Goal: Transaction & Acquisition: Purchase product/service

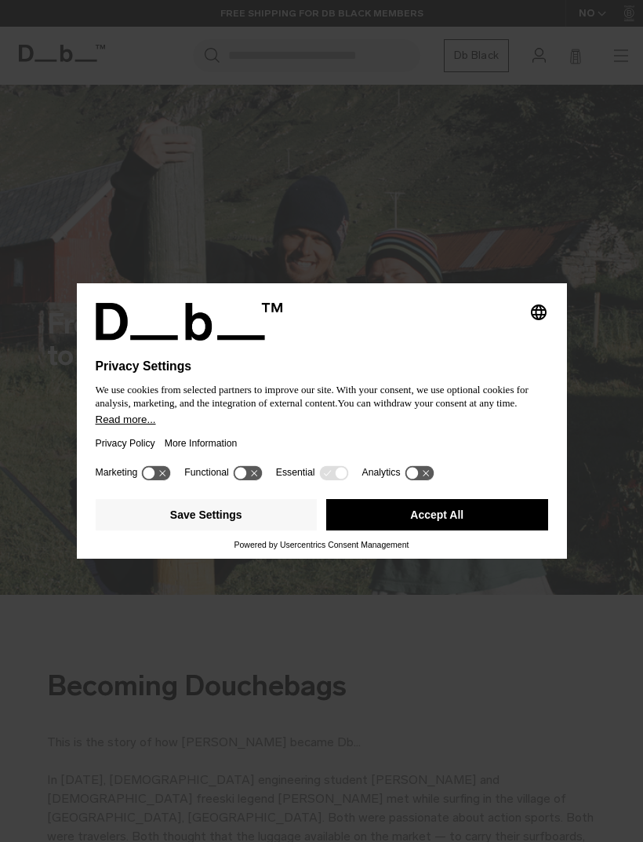
click at [273, 528] on button "Save Settings" at bounding box center [207, 514] width 222 height 31
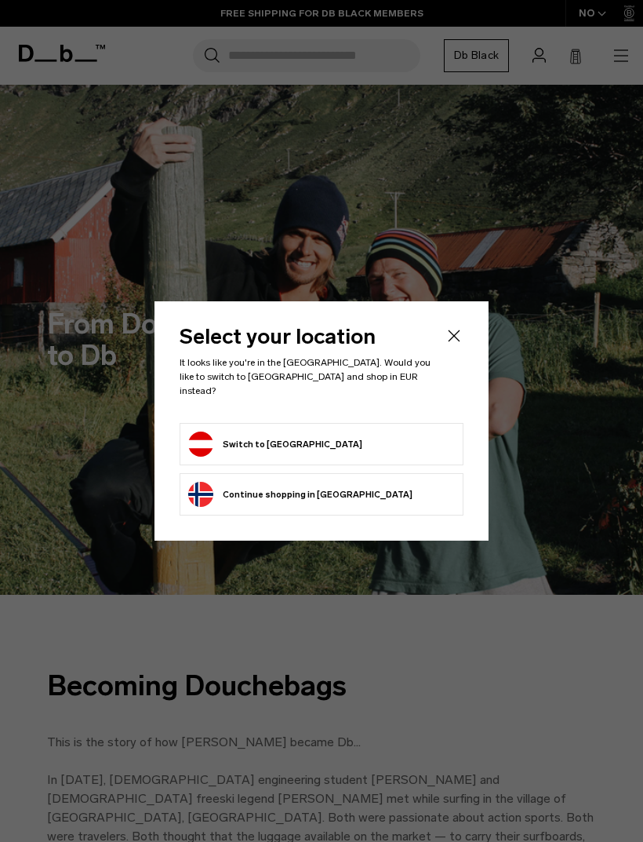
click at [418, 439] on form "Switch to Austria" at bounding box center [321, 443] width 267 height 25
click at [289, 439] on button "Switch to Austria" at bounding box center [275, 443] width 174 height 25
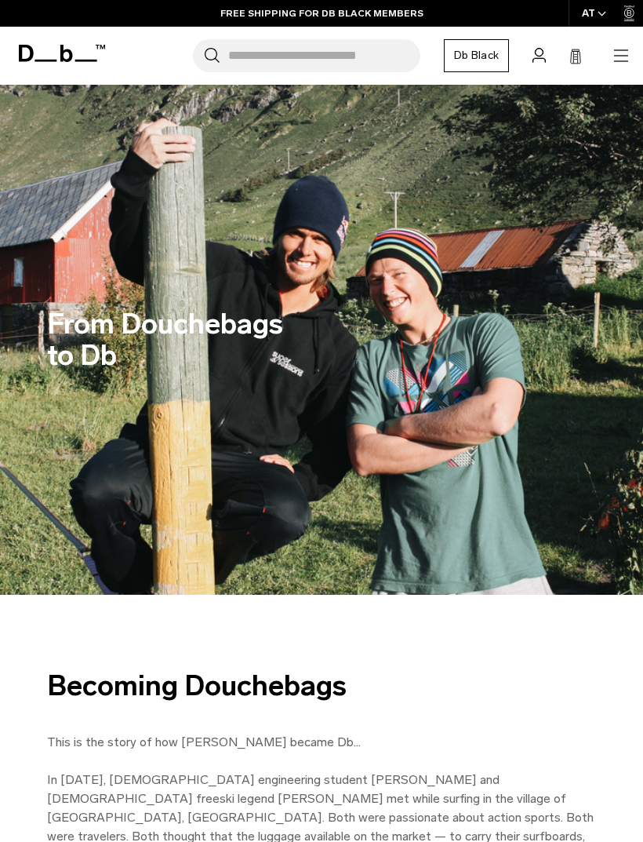
click at [612, 60] on icon "button" at bounding box center [621, 55] width 19 height 19
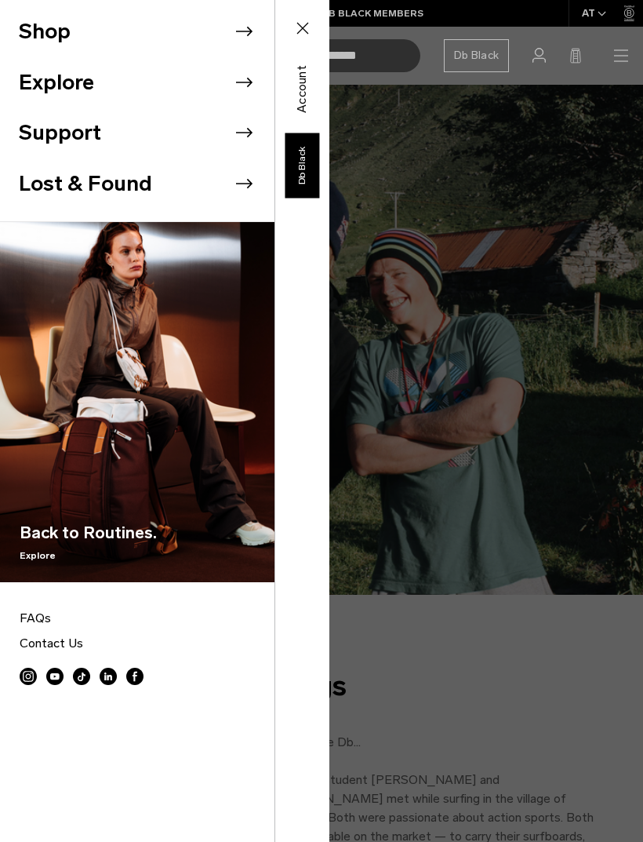
click at [251, 35] on icon at bounding box center [244, 32] width 24 height 24
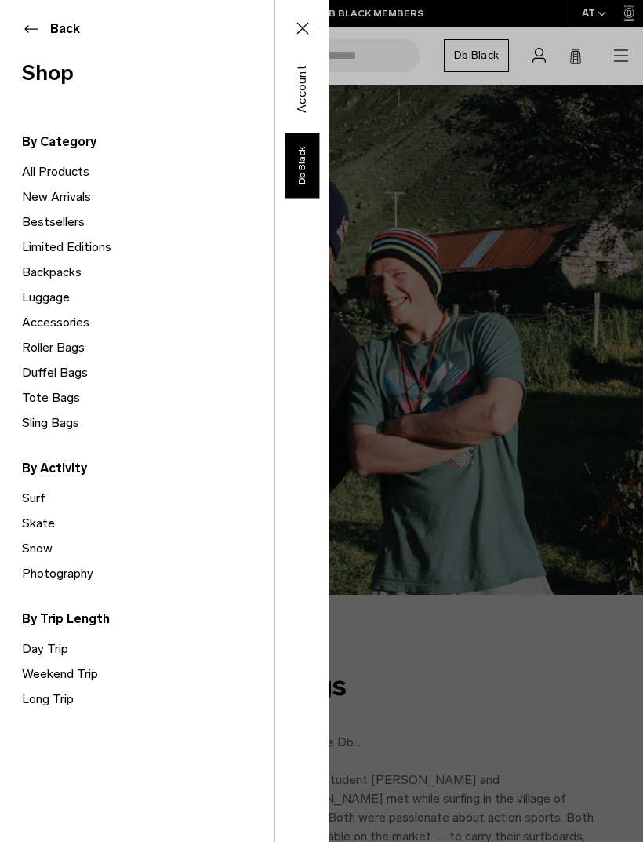
click at [75, 278] on link "Backpacks" at bounding box center [148, 272] width 253 height 25
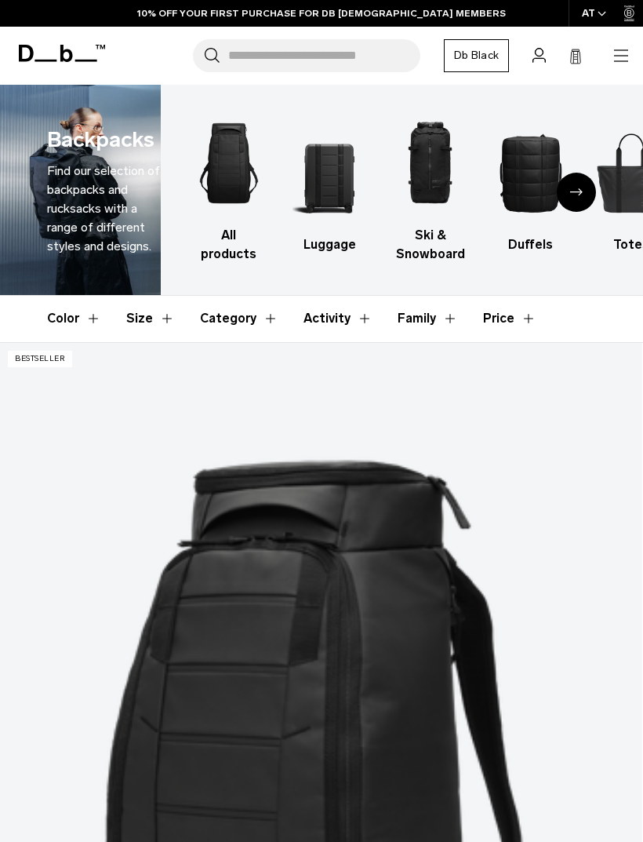
click at [614, 53] on icon "button" at bounding box center [621, 55] width 19 height 19
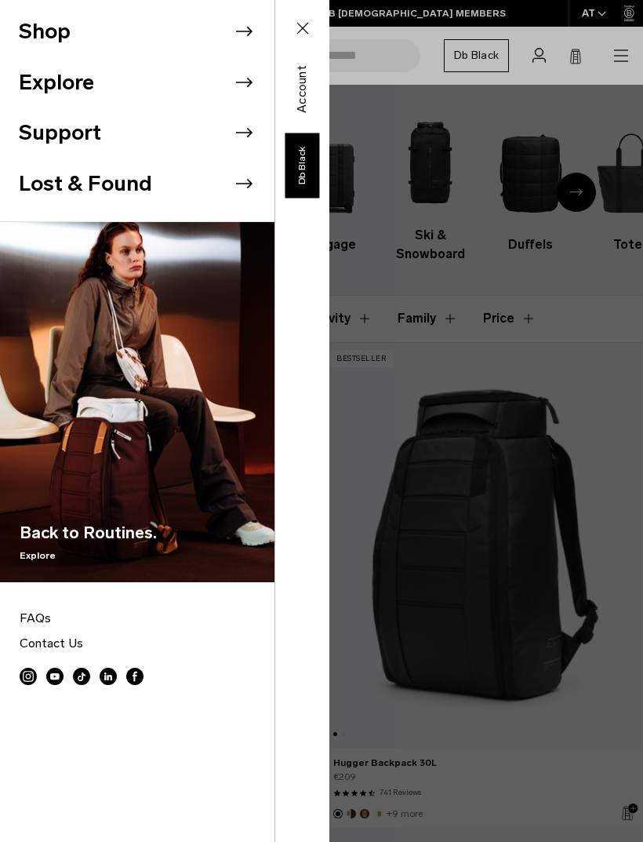
click at [329, 55] on div "Shop Explore Support Lost & Found" at bounding box center [164, 421] width 329 height 842
click at [248, 42] on icon at bounding box center [244, 32] width 24 height 24
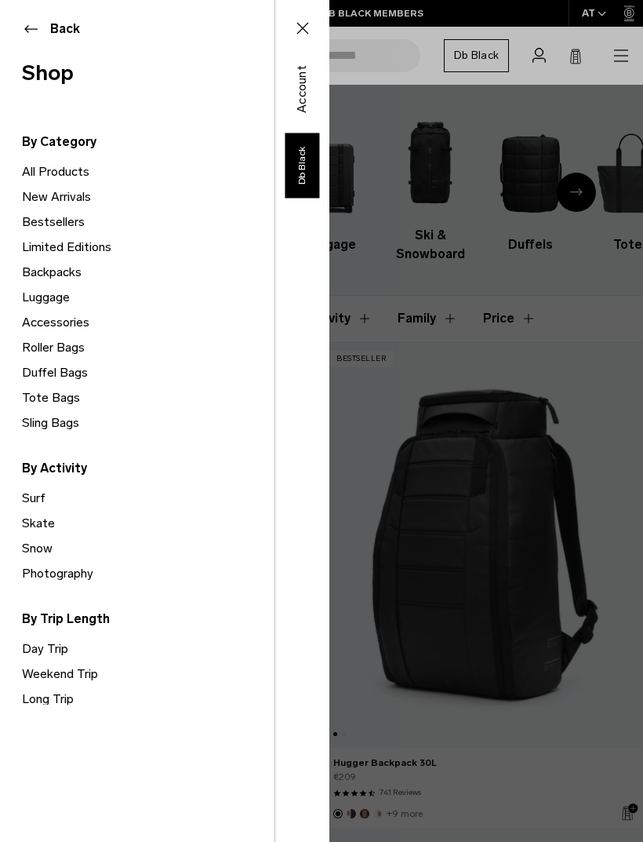
click at [66, 636] on link "Day Trip" at bounding box center [148, 648] width 253 height 25
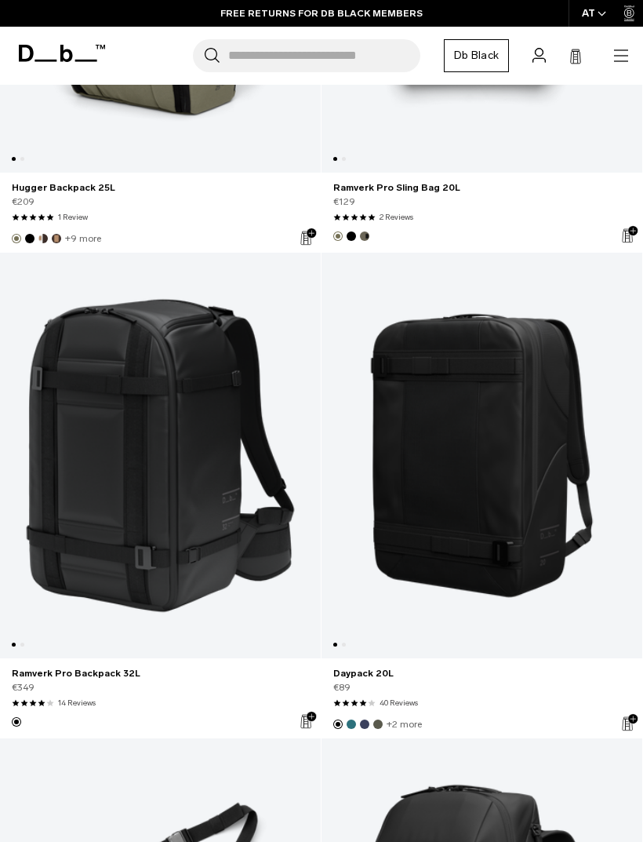
scroll to position [8253, 0]
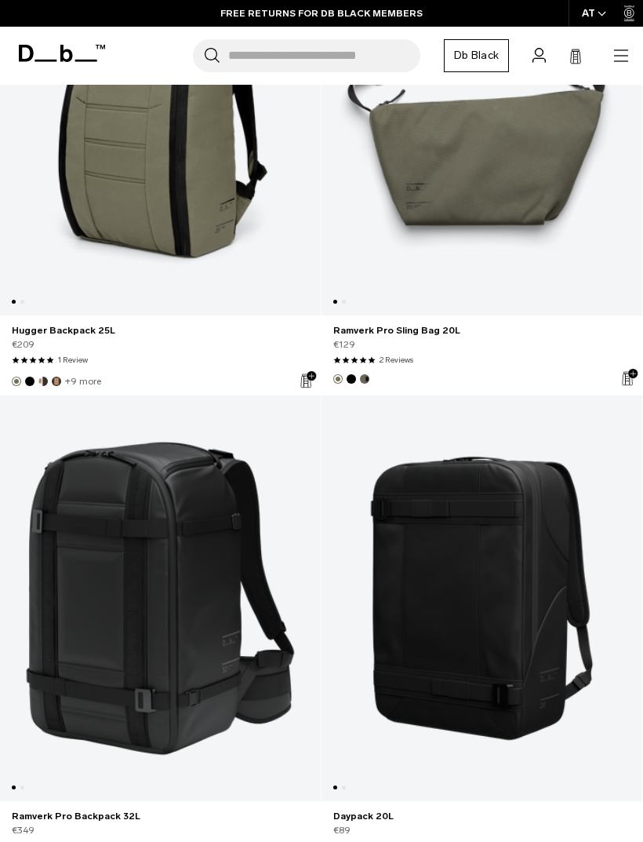
click at [618, 56] on icon "button" at bounding box center [621, 55] width 19 height 19
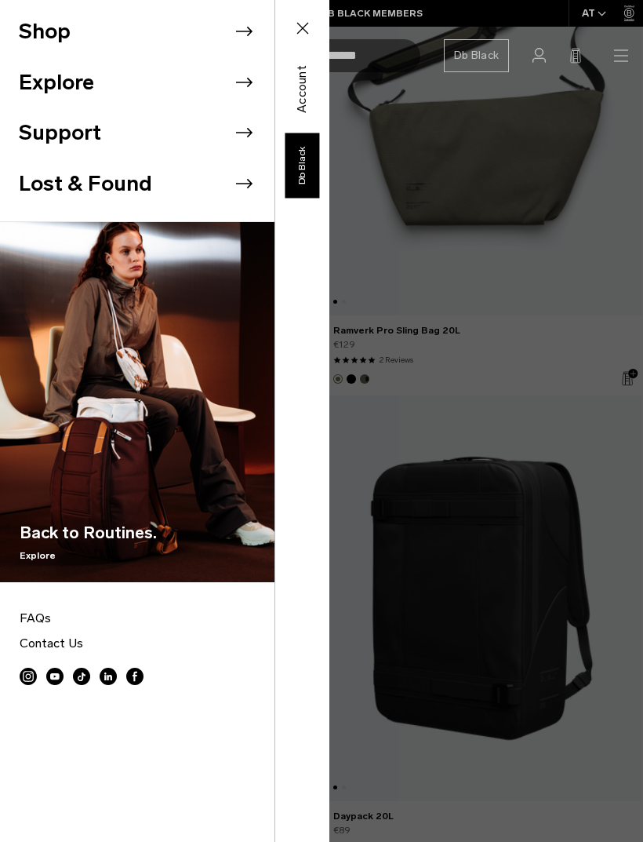
click at [253, 36] on icon at bounding box center [244, 32] width 24 height 24
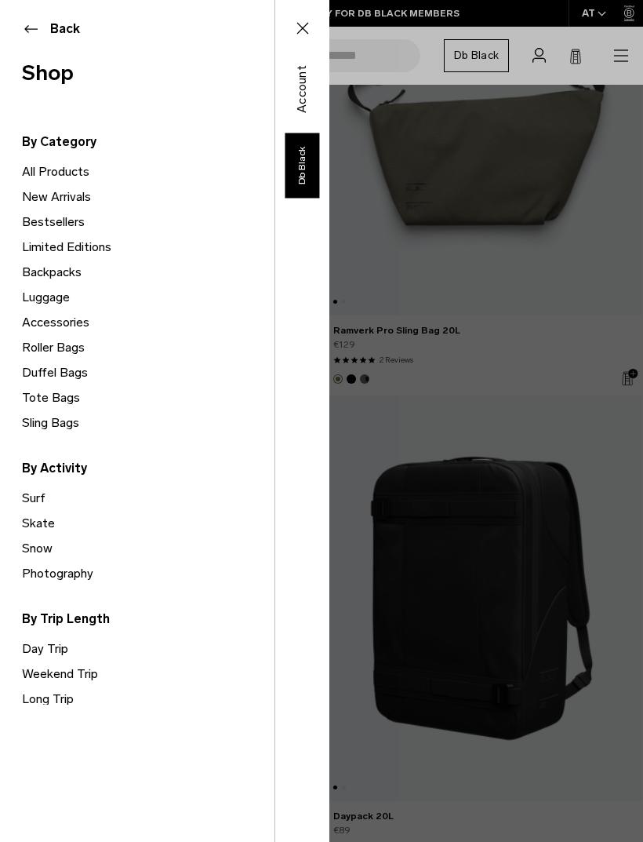
click at [90, 668] on link "Weekend Trip" at bounding box center [148, 673] width 253 height 25
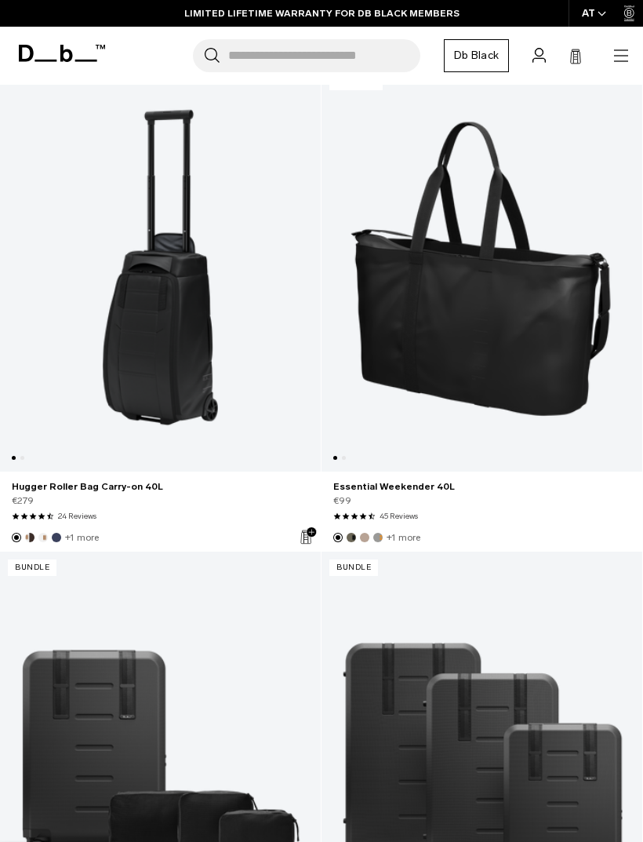
scroll to position [6630, 0]
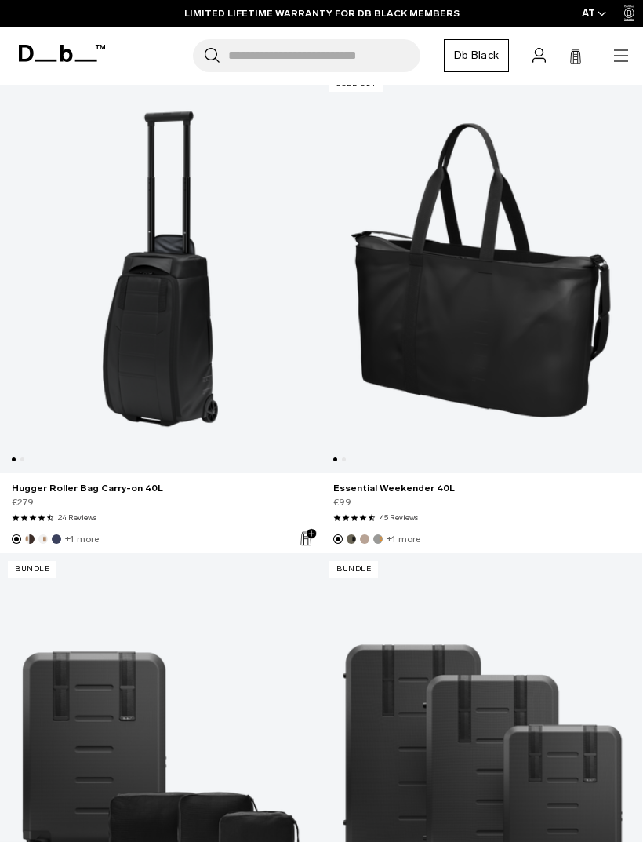
click at [597, 411] on link "Essential Weekender 40L" at bounding box center [482, 269] width 321 height 405
